Goal: Task Accomplishment & Management: Use online tool/utility

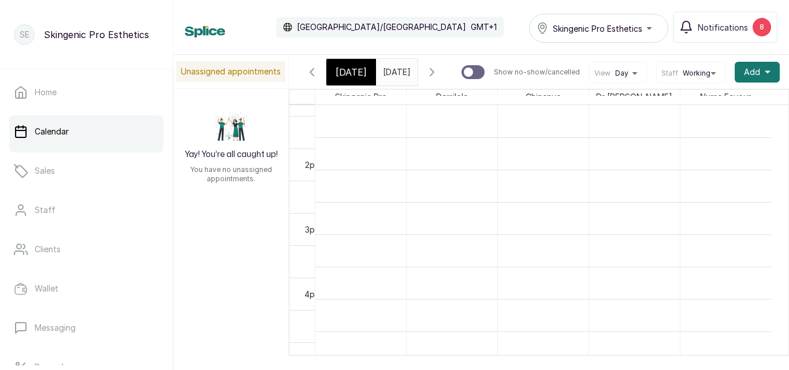
scroll to position [863, 0]
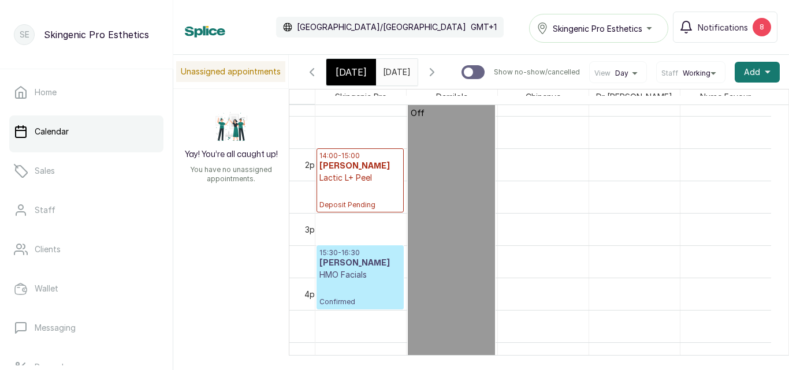
click at [436, 11] on div "Calendar [GEOGRAPHIC_DATA]/[GEOGRAPHIC_DATA] GMT+1 Skingenic Pro Esthetics Noti…" at bounding box center [481, 27] width 616 height 55
click at [313, 71] on icon "button" at bounding box center [311, 72] width 3 height 7
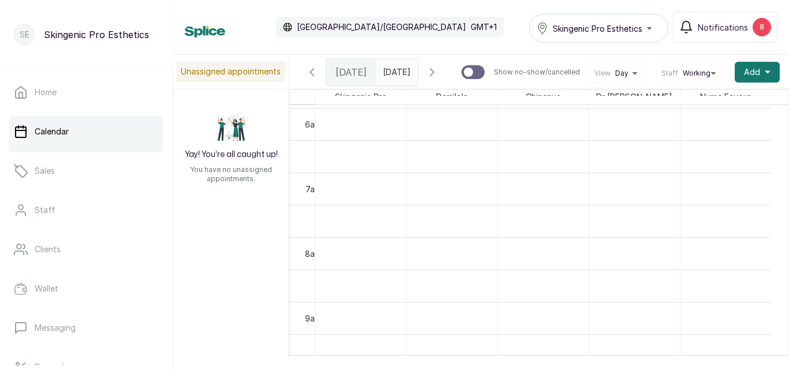
scroll to position [347, 0]
